Goal: Task Accomplishment & Management: Manage account settings

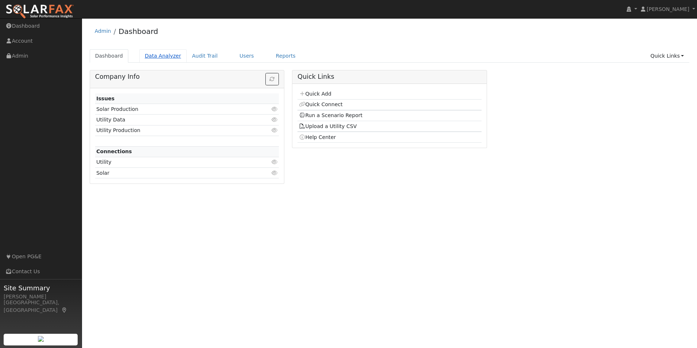
click at [164, 56] on link "Data Analyzer" at bounding box center [162, 55] width 47 height 13
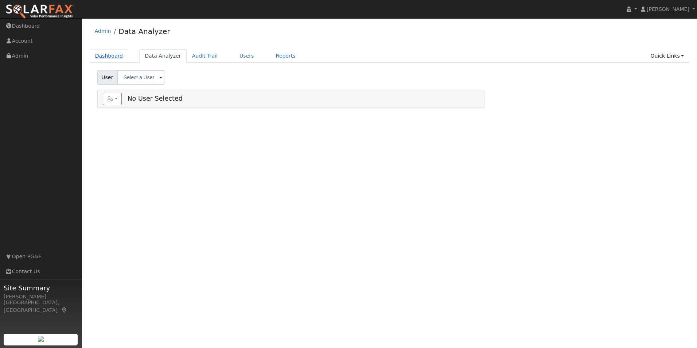
click at [115, 56] on link "Dashboard" at bounding box center [109, 55] width 39 height 13
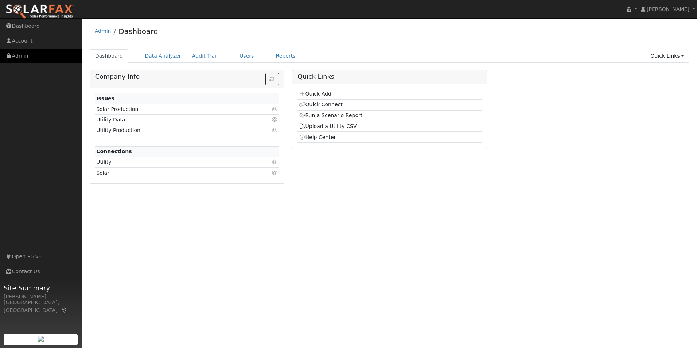
click at [31, 56] on link "Admin" at bounding box center [41, 56] width 82 height 15
click at [237, 56] on link "Users" at bounding box center [247, 55] width 26 height 13
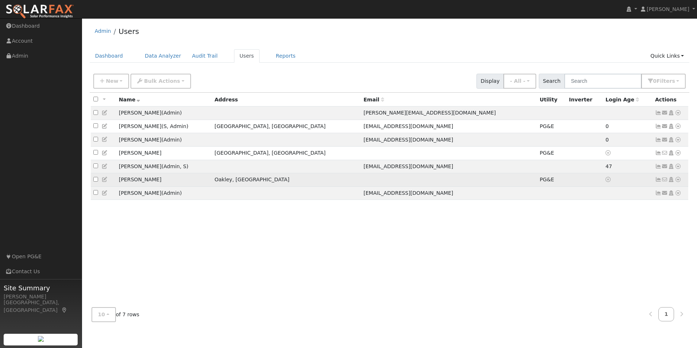
click at [659, 182] on icon at bounding box center [658, 179] width 7 height 5
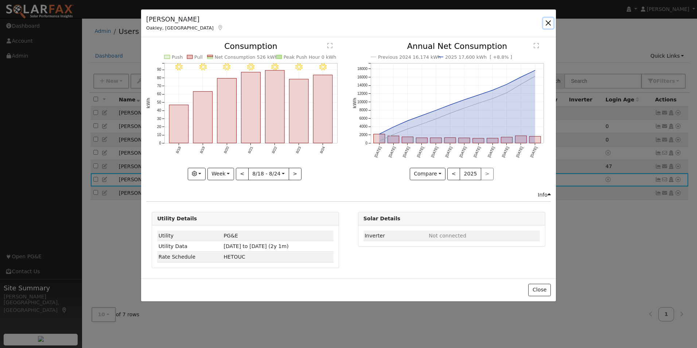
click at [549, 23] on button "button" at bounding box center [548, 23] width 10 height 10
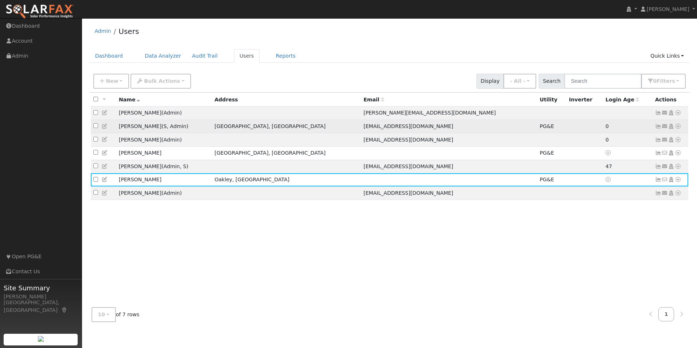
click at [658, 128] on icon at bounding box center [658, 126] width 7 height 5
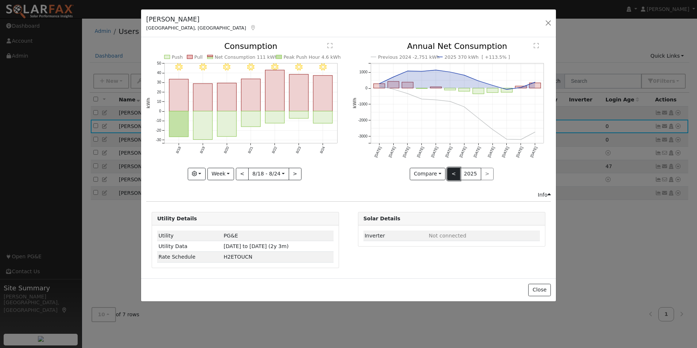
click at [454, 176] on button "<" at bounding box center [454, 174] width 13 height 12
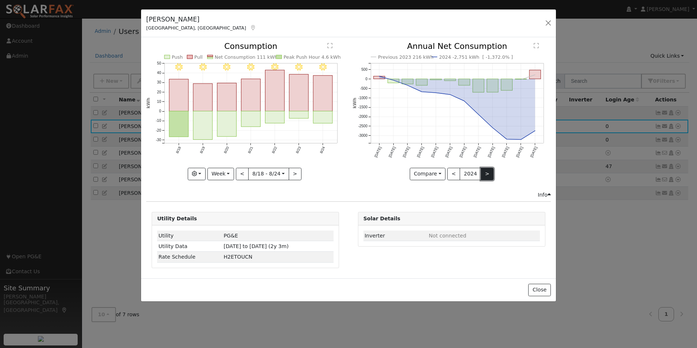
click at [485, 174] on button ">" at bounding box center [487, 174] width 13 height 12
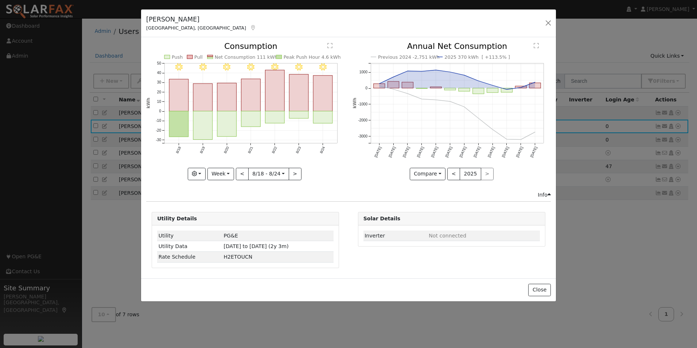
click at [41, 179] on div "Josh Buoni Bakersfield, CA Default Account Default Account 10108 Single Oak Dr,…" at bounding box center [348, 174] width 697 height 348
click at [114, 250] on div "Josh Buoni Bakersfield, CA Default Account Default Account 10108 Single Oak Dr,…" at bounding box center [348, 174] width 697 height 348
click at [61, 223] on div "Josh Buoni Bakersfield, CA Default Account Default Account 10108 Single Oak Dr,…" at bounding box center [348, 174] width 697 height 348
click at [547, 20] on button "button" at bounding box center [548, 23] width 10 height 10
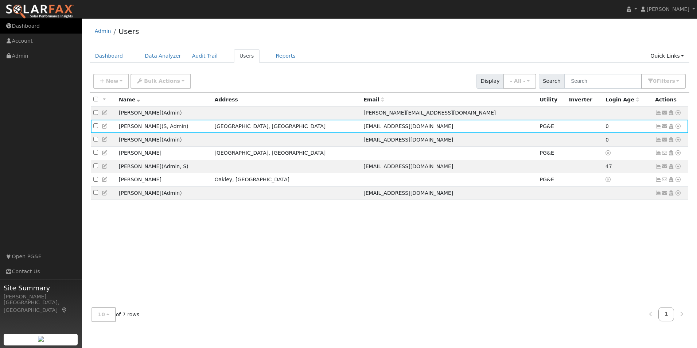
click at [26, 27] on link "Dashboard" at bounding box center [41, 26] width 82 height 15
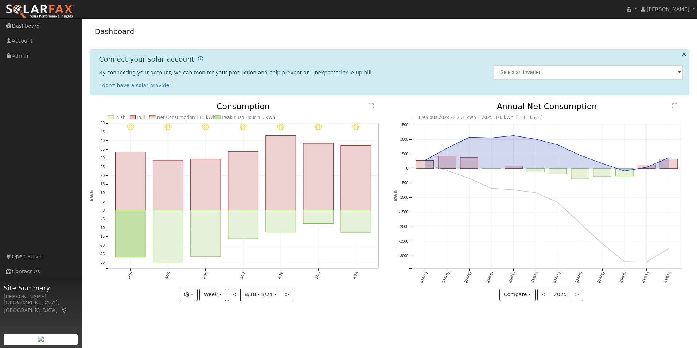
click at [679, 74] on span at bounding box center [679, 73] width 3 height 8
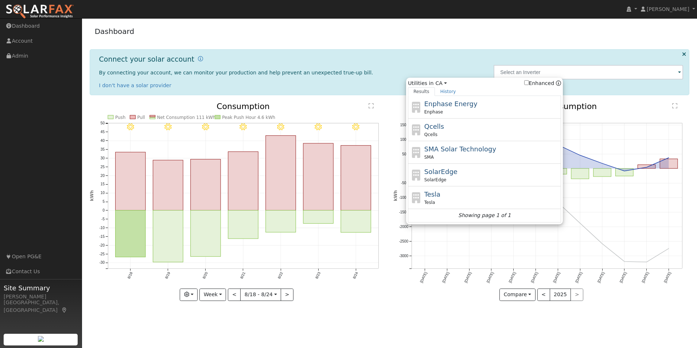
click at [491, 55] on div "Connect your solar account By connecting your account, we can monitor your prod…" at bounding box center [390, 72] width 600 height 46
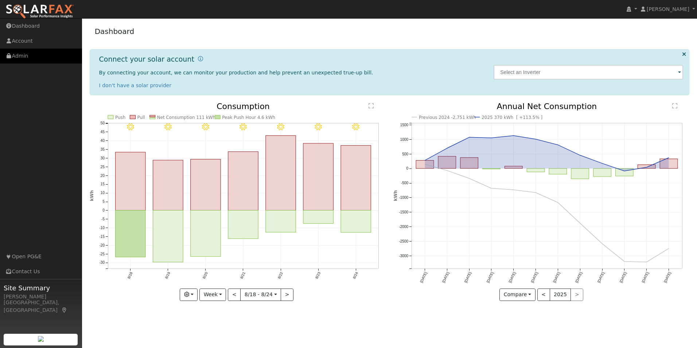
click at [38, 56] on link "Admin" at bounding box center [41, 56] width 82 height 15
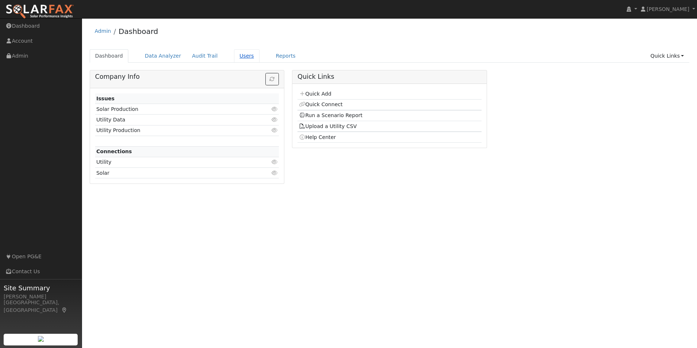
click at [234, 58] on link "Users" at bounding box center [247, 55] width 26 height 13
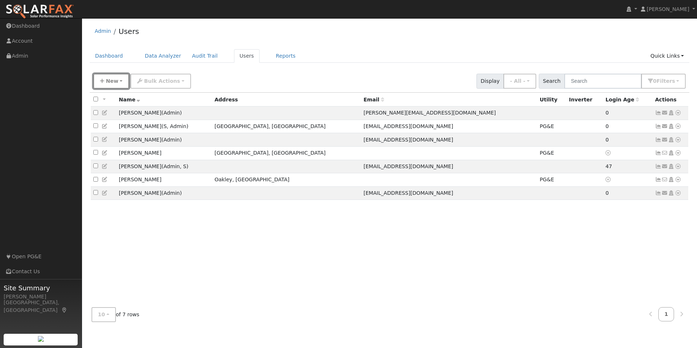
click at [119, 81] on button "New" at bounding box center [111, 81] width 36 height 15
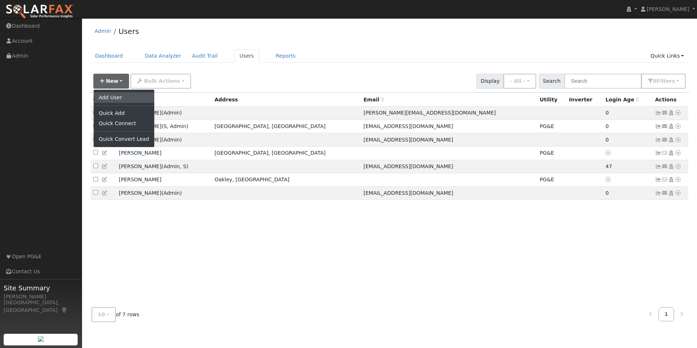
click at [107, 98] on link "Add User" at bounding box center [124, 97] width 61 height 10
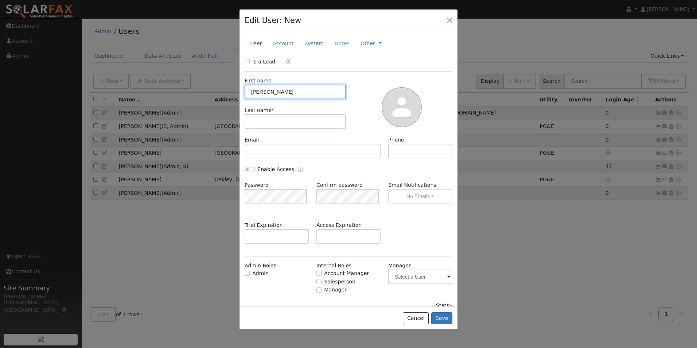
type input "Imelda"
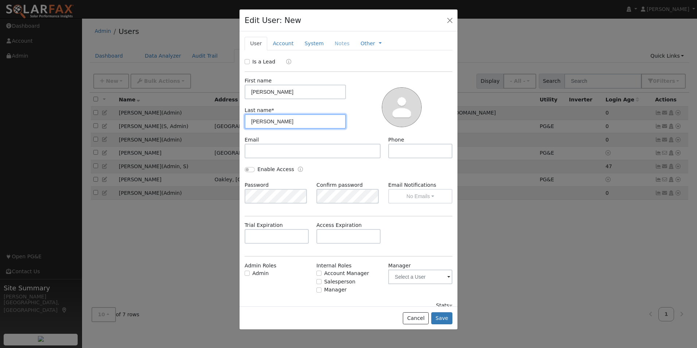
type input "Lara"
click at [400, 154] on input "text" at bounding box center [420, 151] width 64 height 15
click at [396, 151] on input "text" at bounding box center [420, 151] width 64 height 15
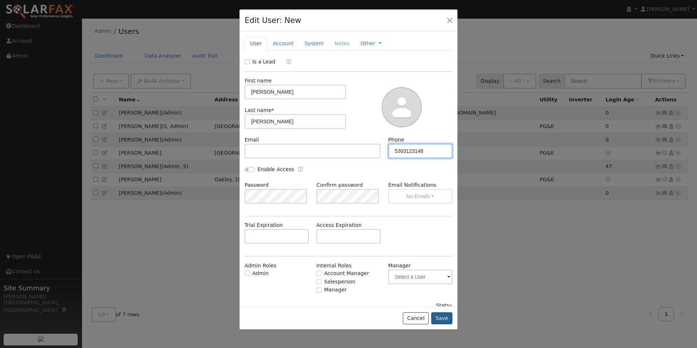
type input "5303123148"
click at [447, 316] on button "Save" at bounding box center [441, 318] width 21 height 12
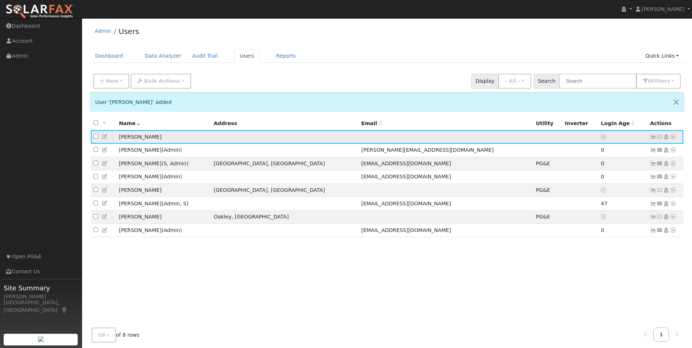
click at [673, 137] on icon at bounding box center [673, 136] width 7 height 5
click at [602, 193] on link "Utility" at bounding box center [597, 192] width 51 height 10
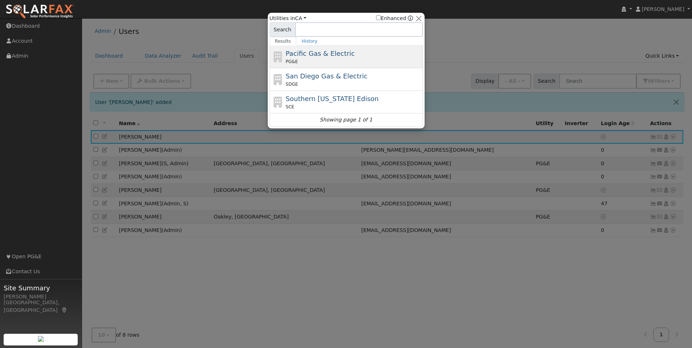
click at [315, 54] on span "Pacific Gas & Electric" at bounding box center [320, 54] width 69 height 8
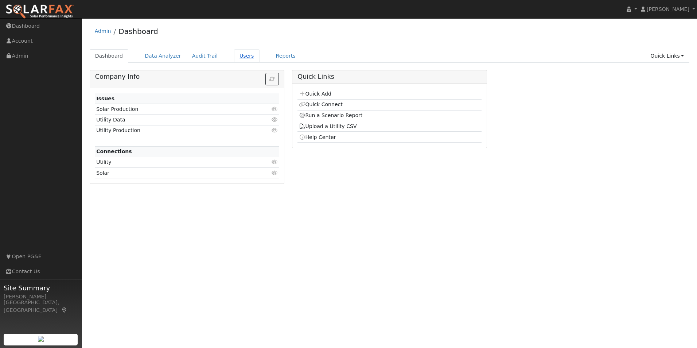
click at [234, 57] on link "Users" at bounding box center [247, 55] width 26 height 13
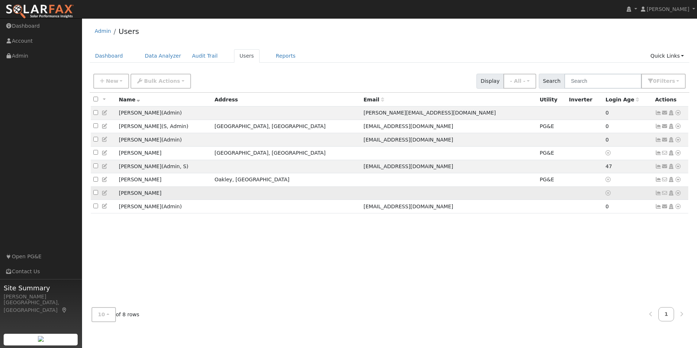
click at [679, 195] on icon at bounding box center [678, 192] width 7 height 5
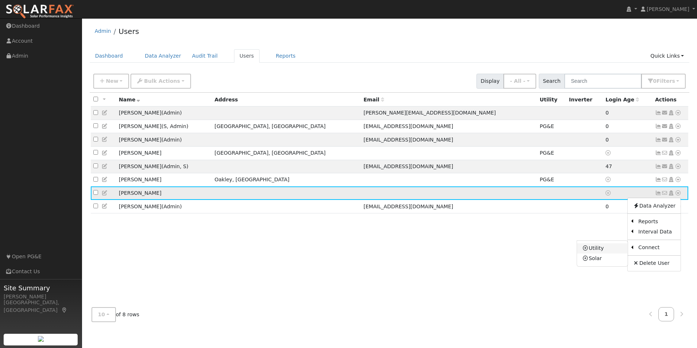
click at [604, 253] on link "Utility" at bounding box center [602, 248] width 51 height 10
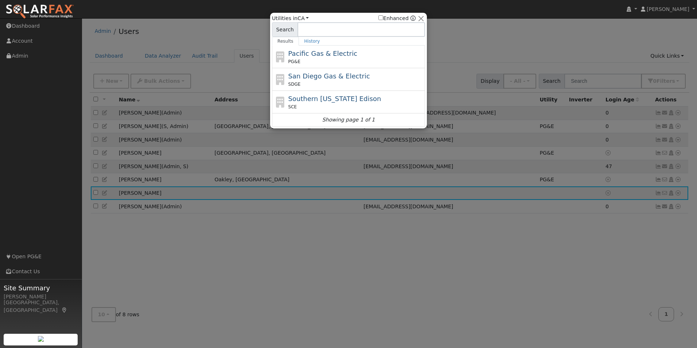
click at [332, 54] on span "Pacific Gas & Electric" at bounding box center [323, 54] width 69 height 8
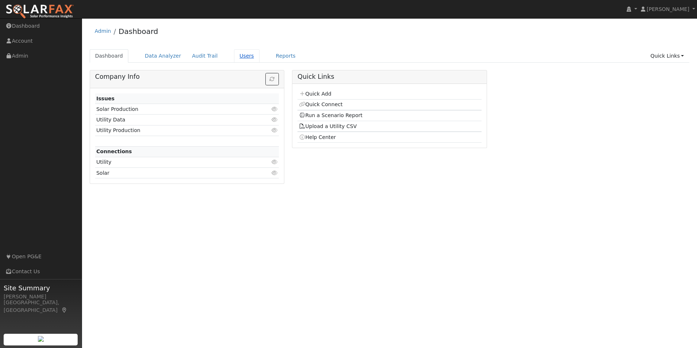
click at [239, 55] on link "Users" at bounding box center [247, 55] width 26 height 13
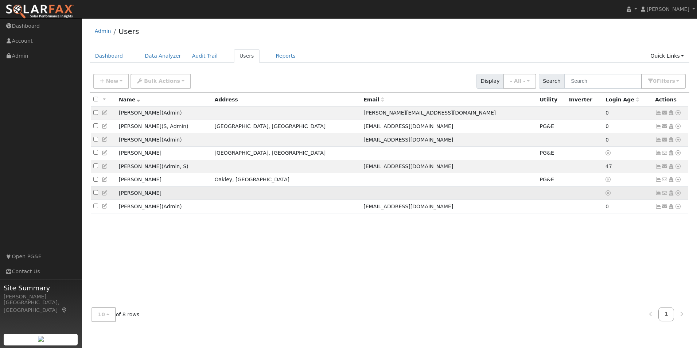
click at [679, 195] on icon at bounding box center [678, 192] width 7 height 5
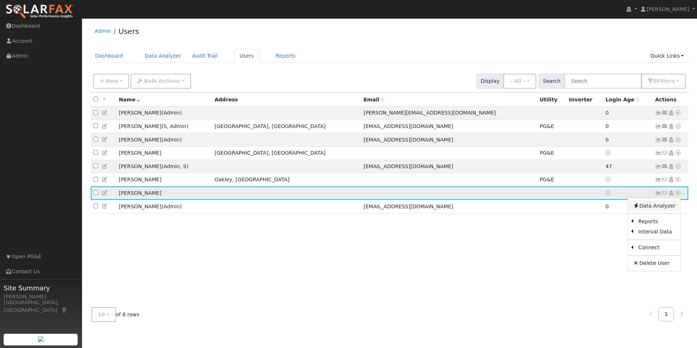
click at [665, 210] on link "Data Analyzer" at bounding box center [654, 206] width 53 height 10
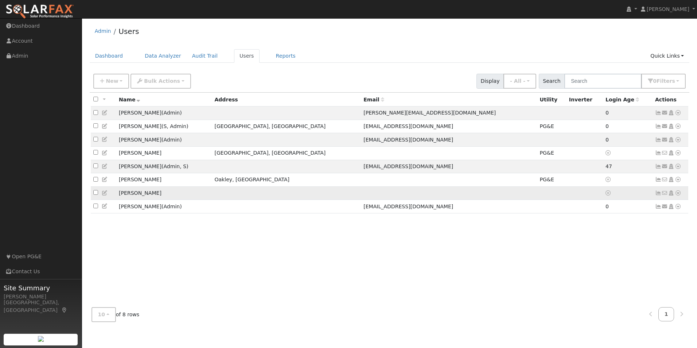
click at [678, 195] on icon at bounding box center [678, 192] width 7 height 5
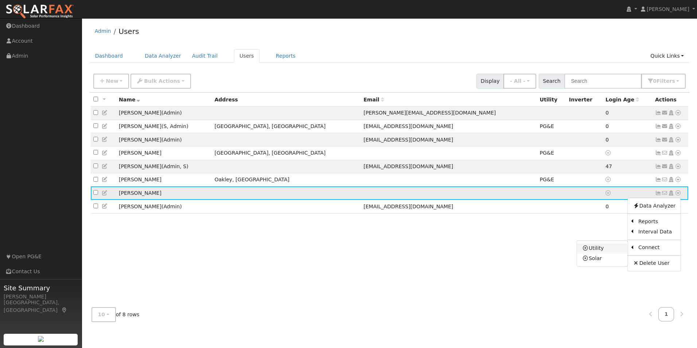
click at [605, 253] on link "Utility" at bounding box center [602, 248] width 51 height 10
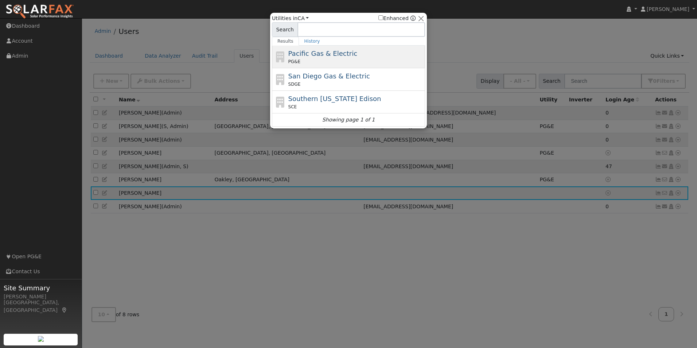
click at [344, 61] on div "PG&E" at bounding box center [356, 61] width 135 height 7
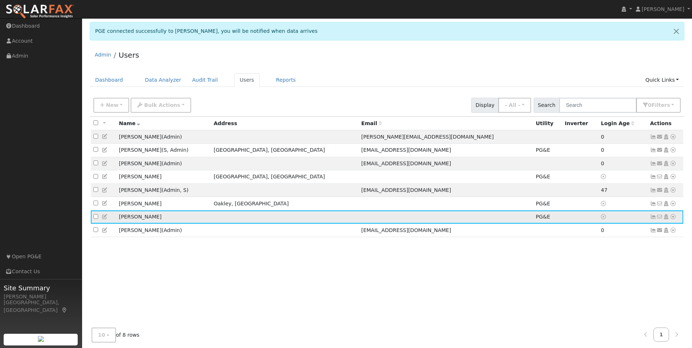
click at [653, 219] on icon at bounding box center [653, 216] width 7 height 5
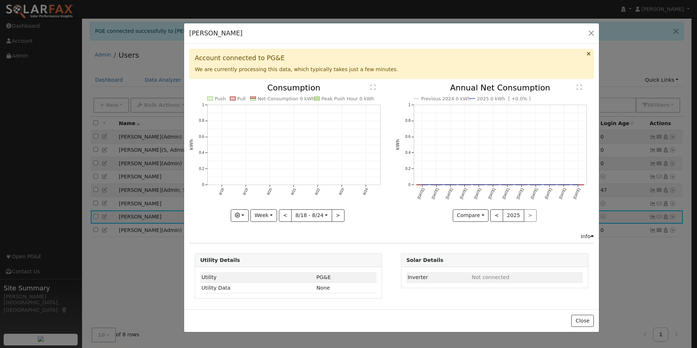
drag, startPoint x: 313, startPoint y: 20, endPoint x: 356, endPoint y: 34, distance: 45.2
click at [356, 34] on div "[PERSON_NAME] Default Account Default Account Primary Account" at bounding box center [391, 33] width 415 height 20
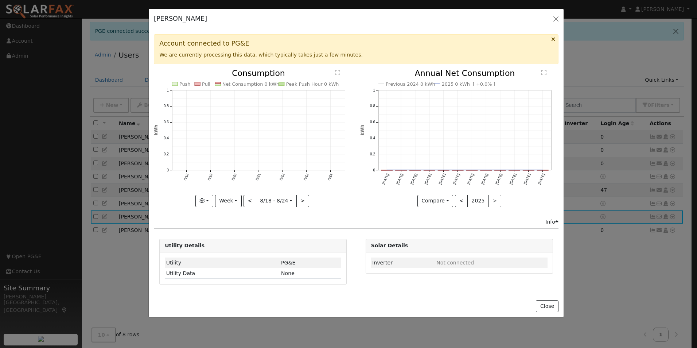
drag, startPoint x: 243, startPoint y: 34, endPoint x: 209, endPoint y: 19, distance: 37.3
click at [209, 19] on div "[PERSON_NAME] Default Account Default Account Primary Account" at bounding box center [356, 19] width 415 height 20
click at [555, 19] on button "button" at bounding box center [556, 18] width 10 height 10
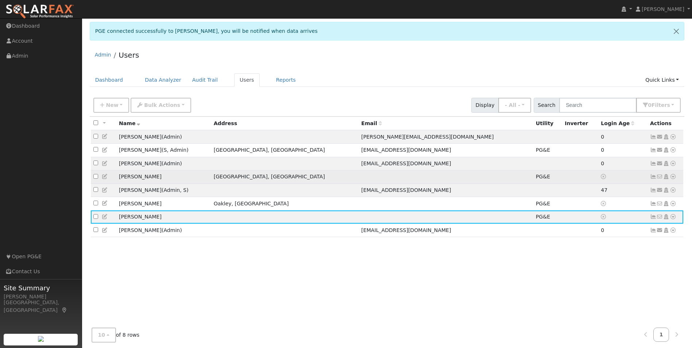
click at [653, 179] on icon at bounding box center [653, 176] width 7 height 5
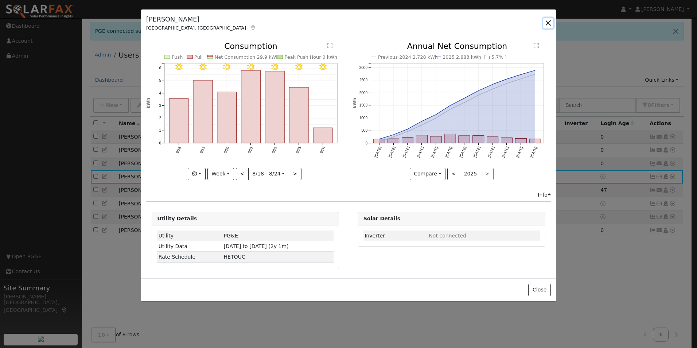
click at [546, 21] on button "button" at bounding box center [548, 23] width 10 height 10
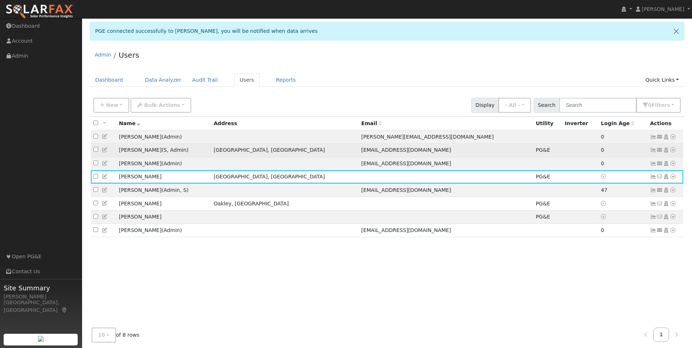
click at [652, 151] on icon at bounding box center [653, 149] width 7 height 5
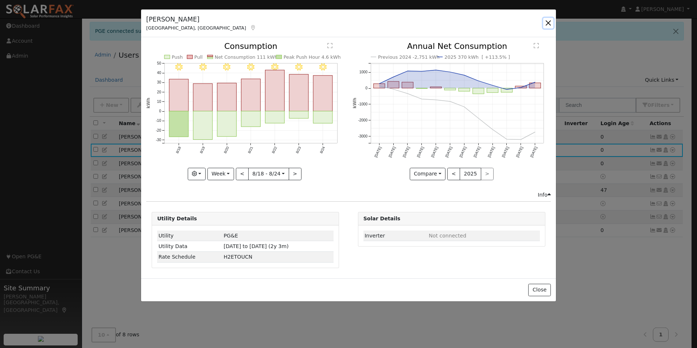
click at [550, 25] on button "button" at bounding box center [548, 23] width 10 height 10
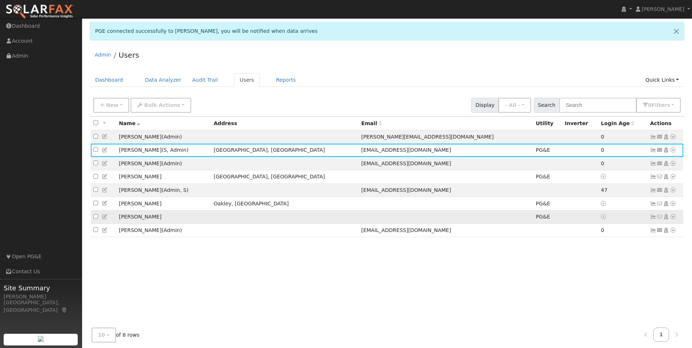
click at [653, 219] on icon at bounding box center [653, 216] width 7 height 5
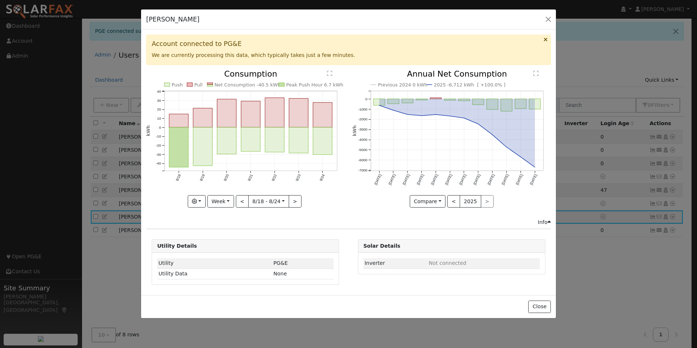
click at [546, 223] on div "Info" at bounding box center [544, 222] width 13 height 8
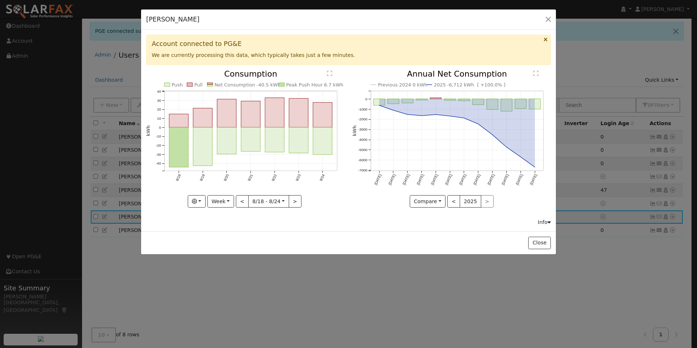
click at [546, 223] on div "Info" at bounding box center [544, 222] width 13 height 8
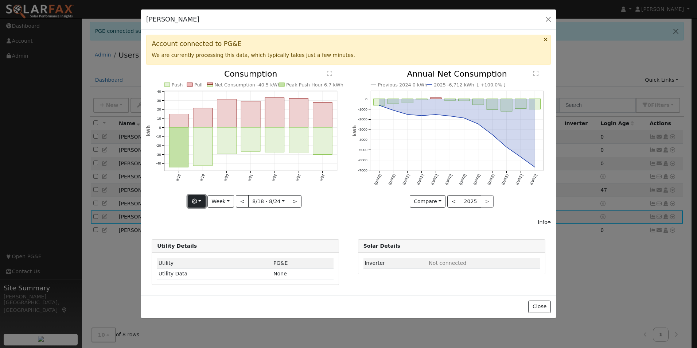
click at [204, 199] on button "button" at bounding box center [197, 201] width 18 height 12
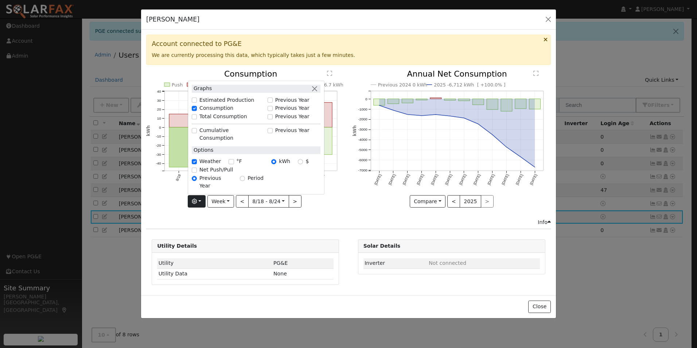
click at [325, 201] on icon "Push Pull Net Consumption -40.5 kWh Peak Push Hour 6.7 kWh 8/18 8/19 8/20 8/21 …" at bounding box center [245, 136] width 198 height 133
